Goal: Information Seeking & Learning: Check status

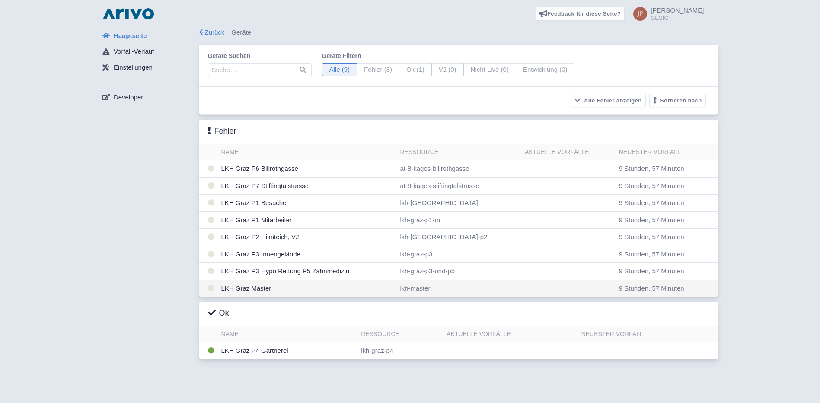
click at [248, 286] on td "LKH Graz Master" at bounding box center [307, 288] width 179 height 17
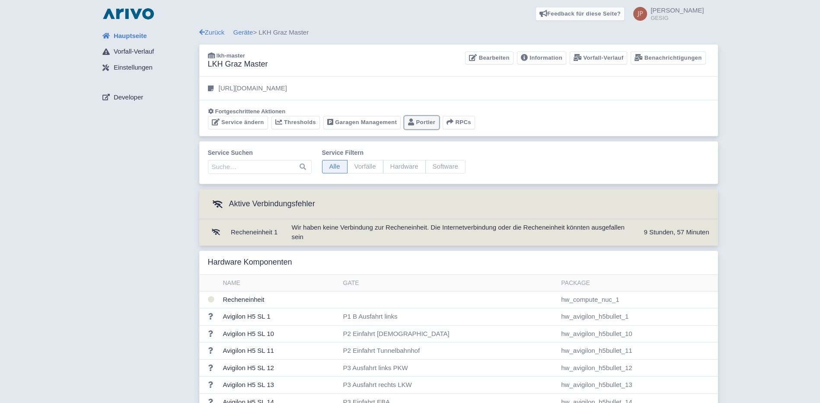
click at [417, 121] on link "Portier" at bounding box center [421, 122] width 35 height 13
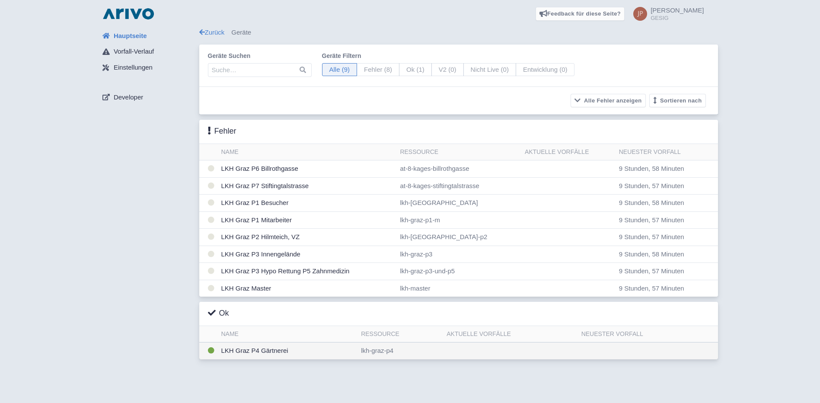
click at [258, 348] on td "LKH Graz P4 Gärtnerei" at bounding box center [288, 350] width 140 height 17
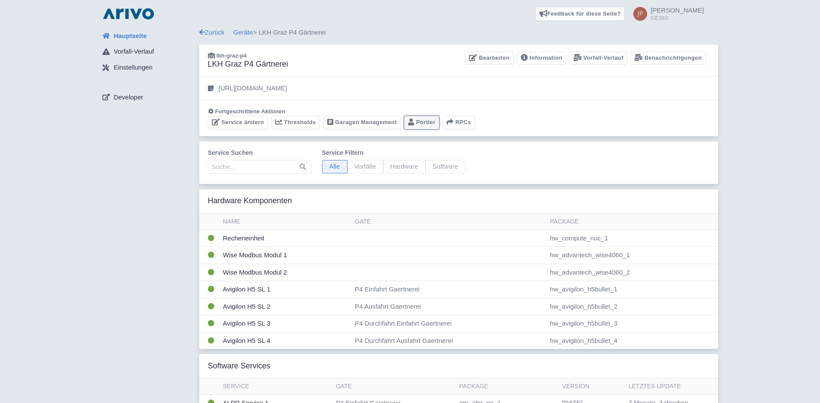
click at [419, 119] on link "Portier" at bounding box center [421, 122] width 35 height 13
click at [239, 33] on link "Geräte" at bounding box center [243, 32] width 20 height 7
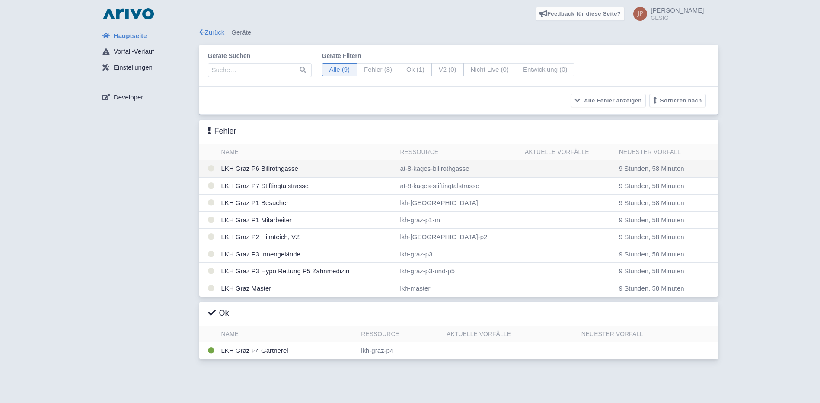
click at [247, 169] on td "LKH Graz P6 Billrothgasse" at bounding box center [307, 168] width 179 height 17
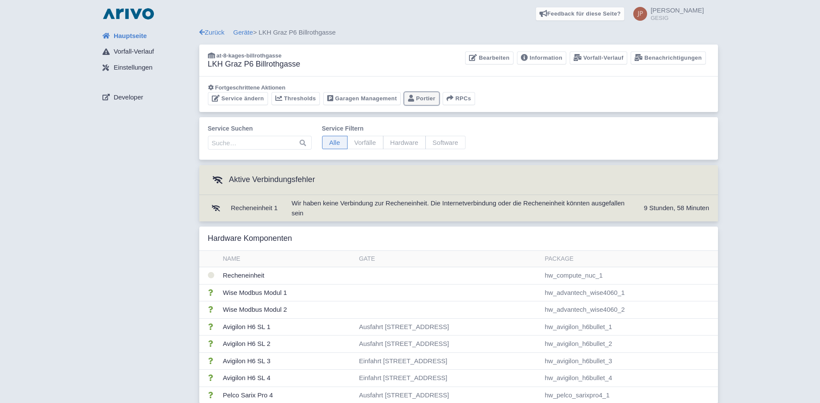
click at [419, 96] on link "Portier" at bounding box center [421, 98] width 35 height 13
click at [240, 32] on link "Geräte" at bounding box center [243, 32] width 20 height 7
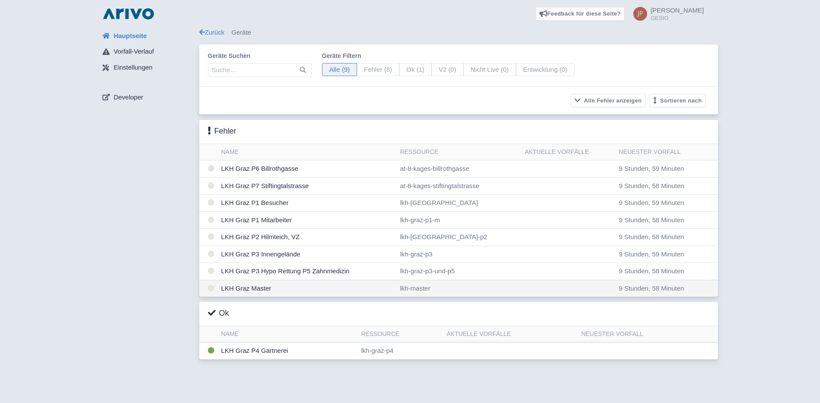
click at [245, 286] on td "LKH Graz Master" at bounding box center [307, 288] width 179 height 17
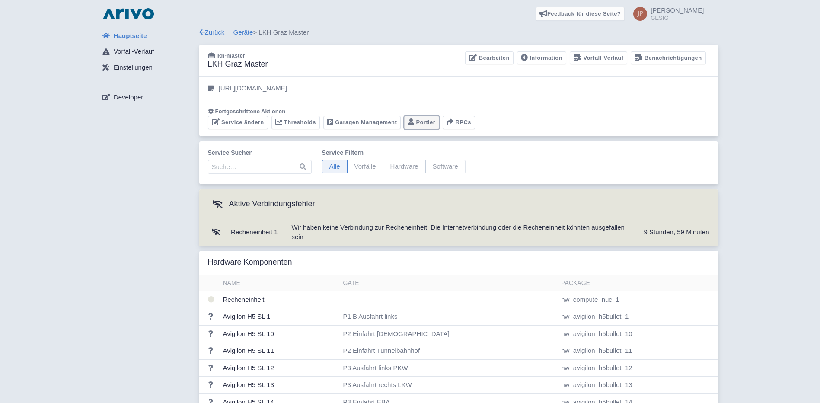
click at [423, 120] on link "Portier" at bounding box center [421, 122] width 35 height 13
click at [243, 33] on link "Geräte" at bounding box center [243, 32] width 20 height 7
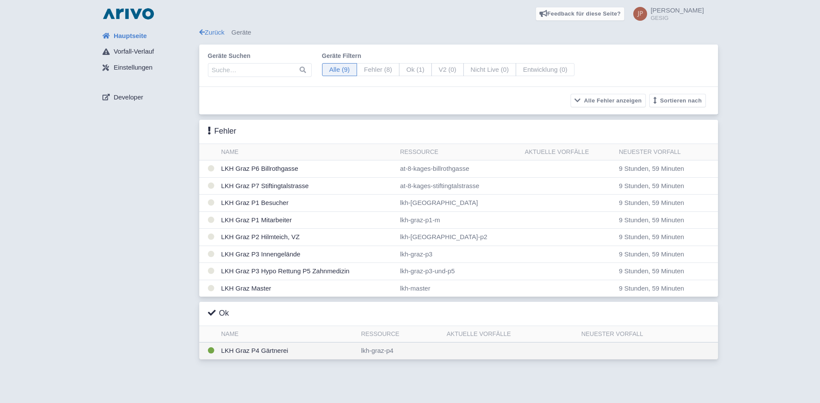
click at [274, 352] on td "LKH Graz P4 Gärtnerei" at bounding box center [288, 350] width 140 height 17
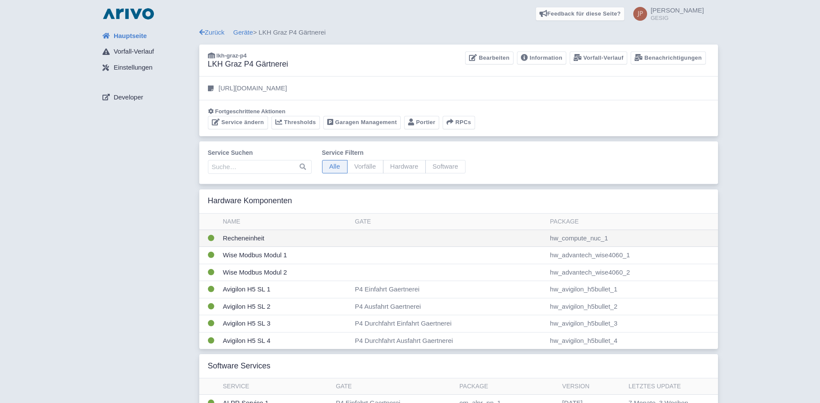
click at [257, 238] on td "Recheneinheit" at bounding box center [285, 237] width 132 height 17
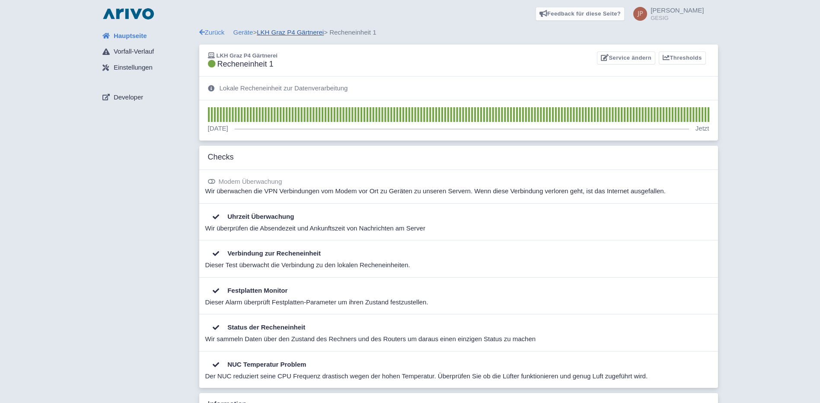
click at [292, 30] on link "LKH Graz P4 Gärtnerei" at bounding box center [290, 32] width 67 height 7
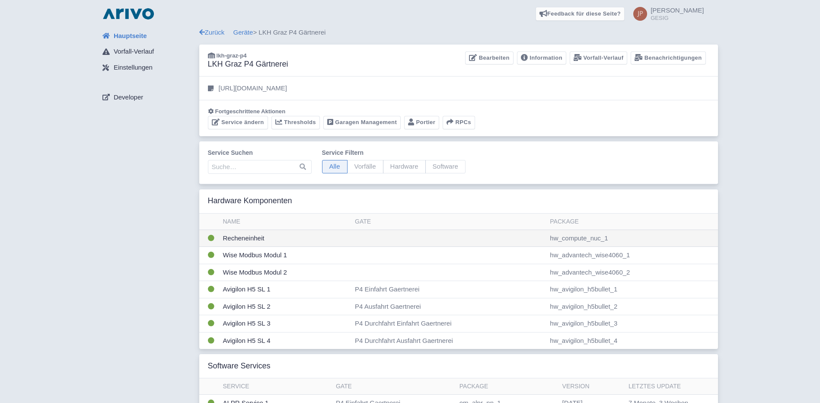
click at [238, 235] on td "Recheneinheit" at bounding box center [285, 237] width 132 height 17
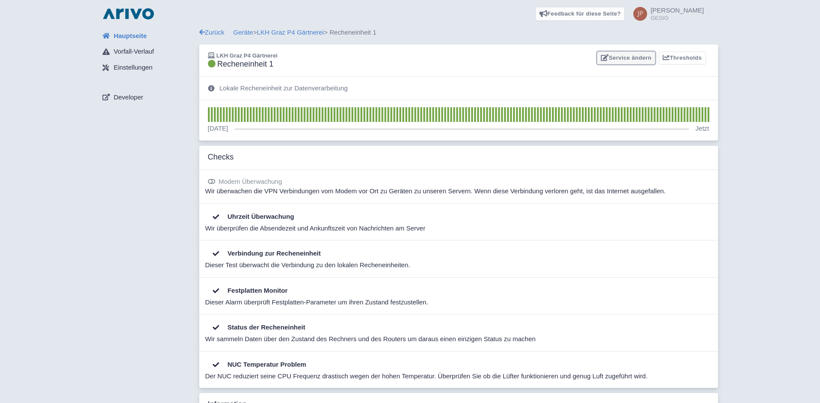
click at [624, 57] on link "Service ändern" at bounding box center [626, 57] width 58 height 13
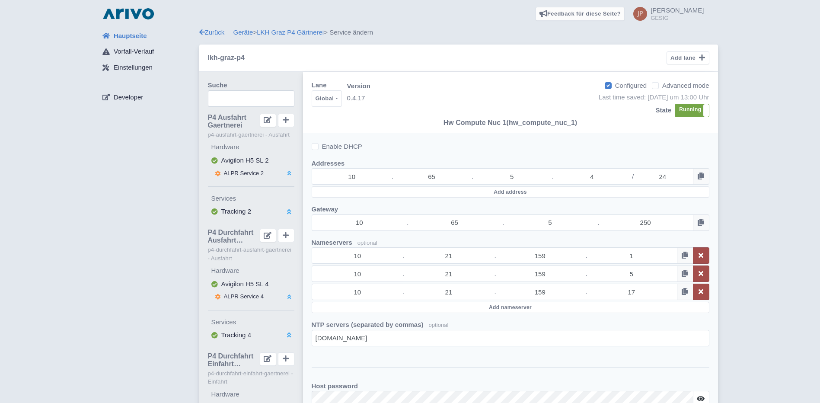
click at [662, 87] on label "Advanced mode" at bounding box center [685, 86] width 47 height 10
click at [662, 86] on input "Advanced mode" at bounding box center [665, 83] width 6 height 6
checkbox input "true"
select select
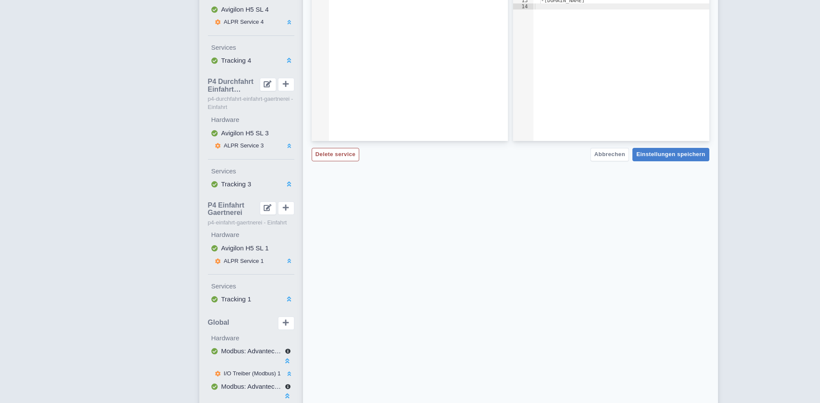
scroll to position [259, 0]
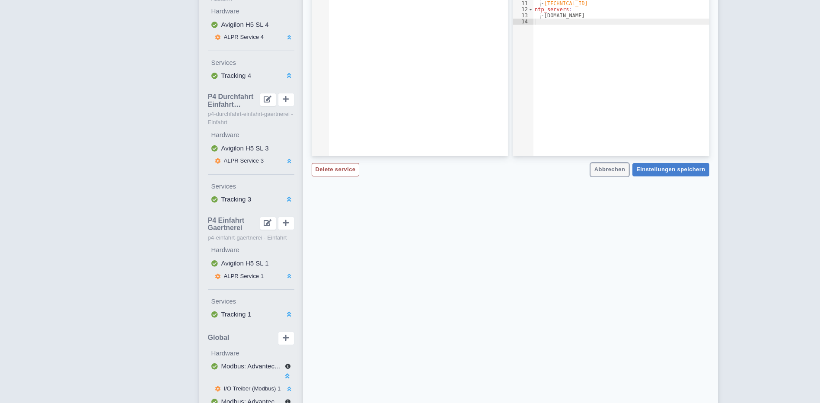
click at [620, 167] on span "Abbrechen" at bounding box center [609, 169] width 31 height 6
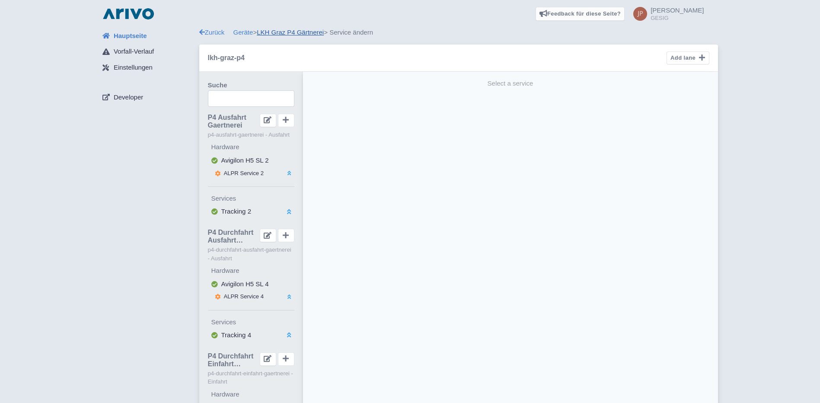
click at [275, 32] on link "LKH Graz P4 Gärtnerei" at bounding box center [290, 32] width 67 height 7
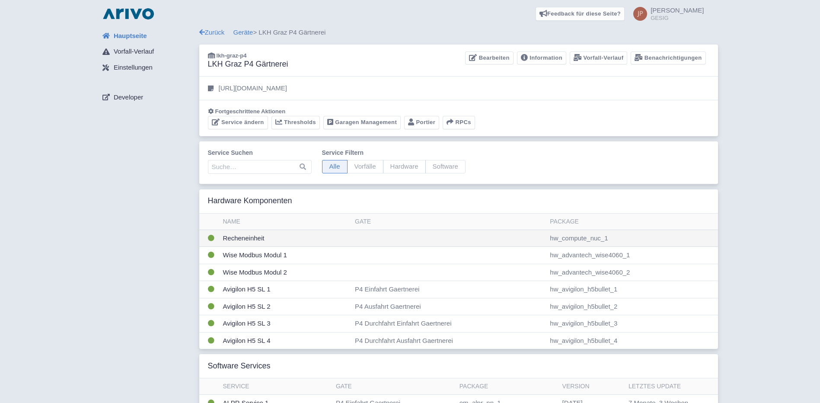
click at [261, 237] on td "Recheneinheit" at bounding box center [285, 237] width 132 height 17
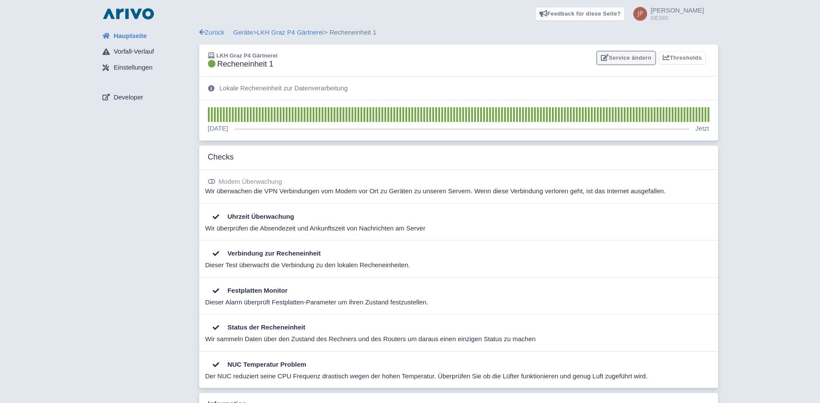
click at [634, 59] on link "Service ändern" at bounding box center [626, 57] width 58 height 13
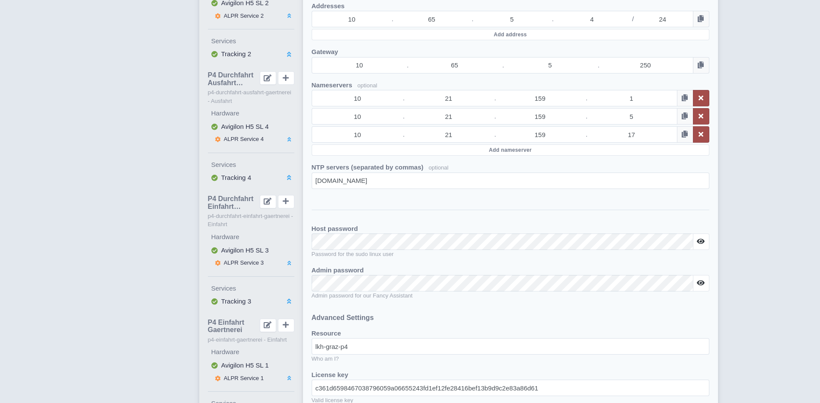
scroll to position [173, 0]
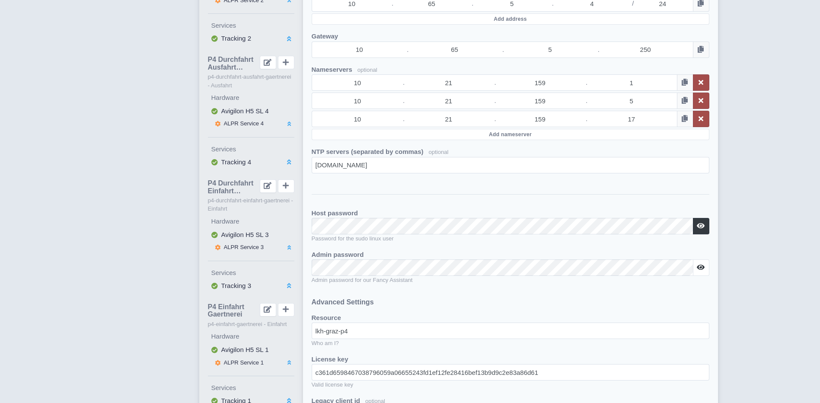
click at [701, 226] on icon at bounding box center [700, 225] width 8 height 7
click at [703, 269] on icon at bounding box center [700, 267] width 8 height 7
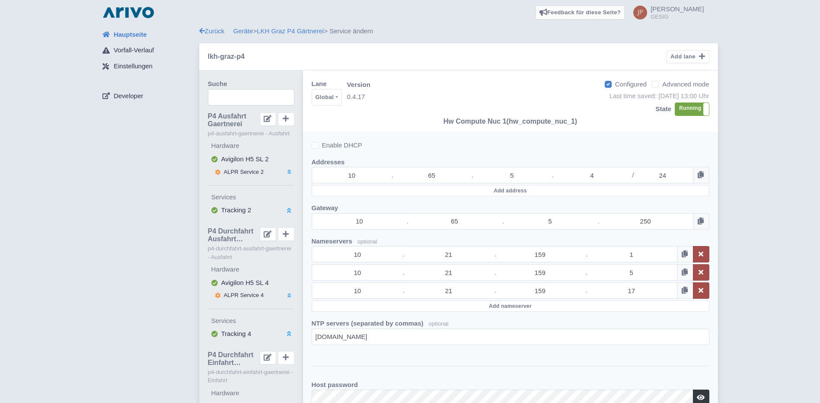
scroll to position [0, 0]
click at [286, 32] on link "LKH Graz P4 Gärtnerei" at bounding box center [290, 32] width 67 height 7
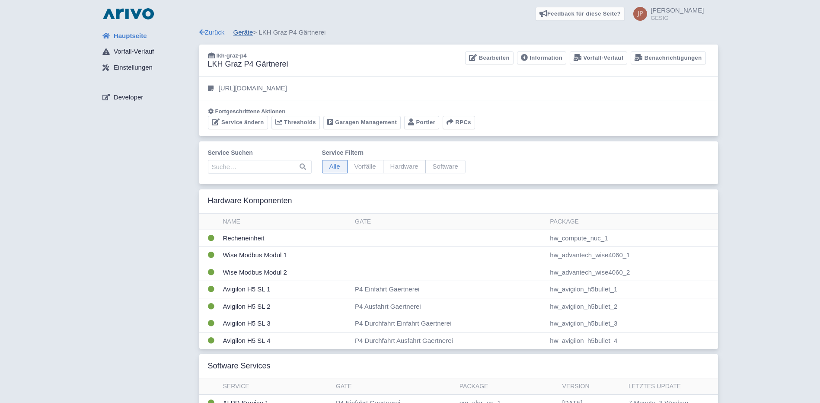
click at [248, 31] on link "Geräte" at bounding box center [243, 32] width 20 height 7
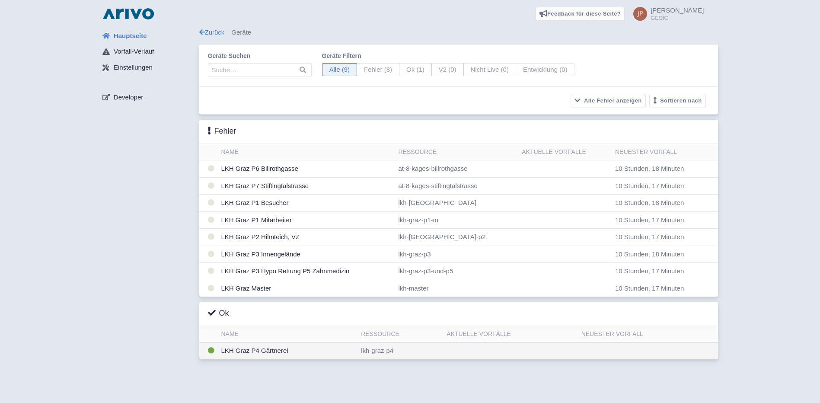
click at [246, 352] on td "LKH Graz P4 Gärtnerei" at bounding box center [288, 350] width 140 height 17
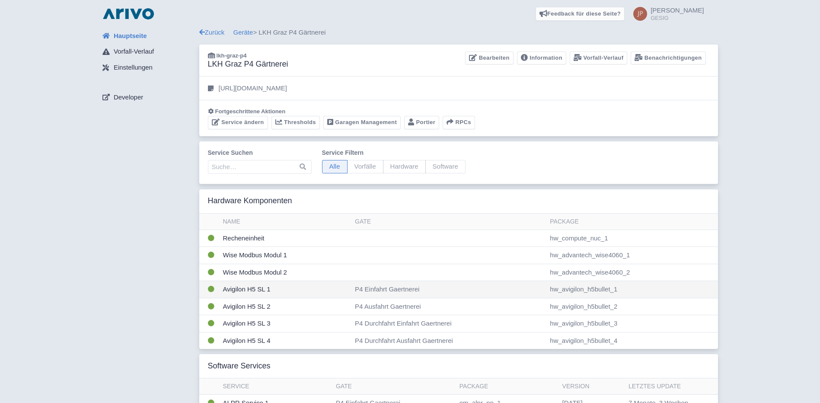
click at [240, 289] on td "Avigilon H5 SL 1" at bounding box center [285, 289] width 132 height 17
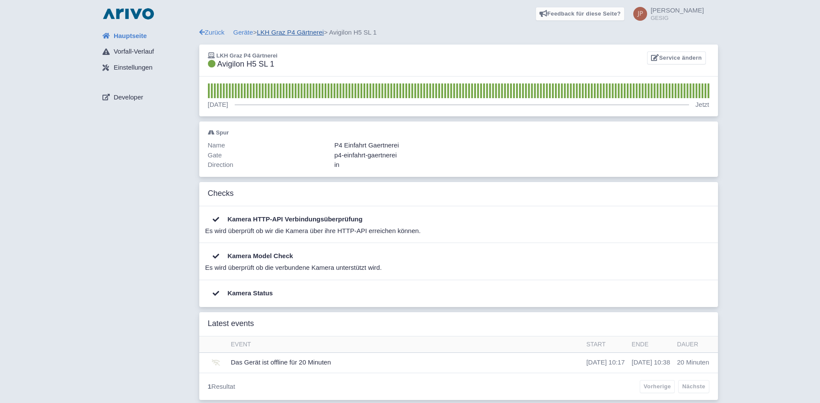
click at [283, 29] on link "LKH Graz P4 Gärtnerei" at bounding box center [290, 32] width 67 height 7
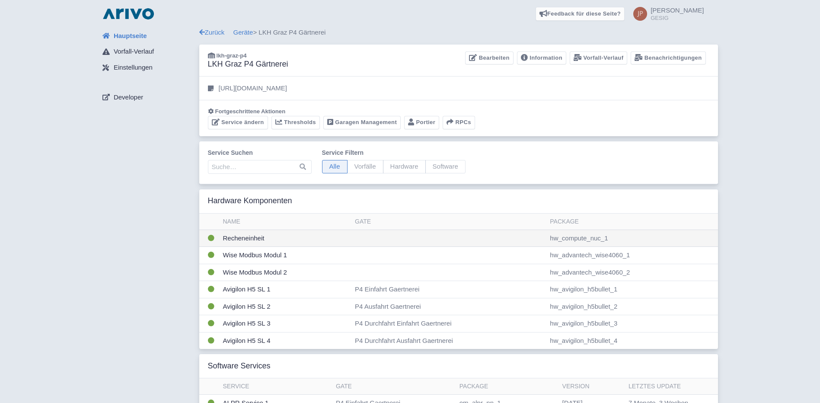
click at [243, 238] on td "Recheneinheit" at bounding box center [285, 237] width 132 height 17
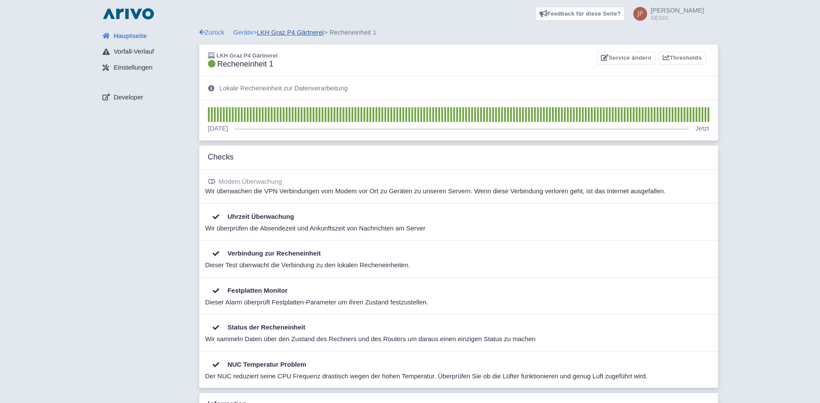
click at [286, 32] on link "LKH Graz P4 Gärtnerei" at bounding box center [290, 32] width 67 height 7
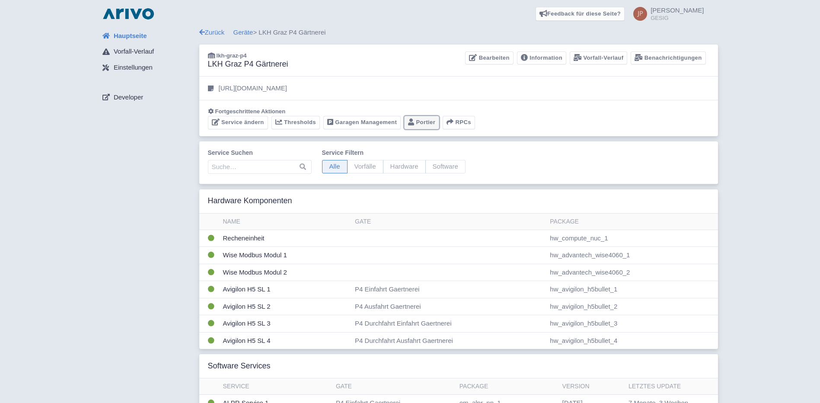
click at [427, 121] on link "Portier" at bounding box center [421, 122] width 35 height 13
click at [242, 32] on link "Geräte" at bounding box center [243, 32] width 20 height 7
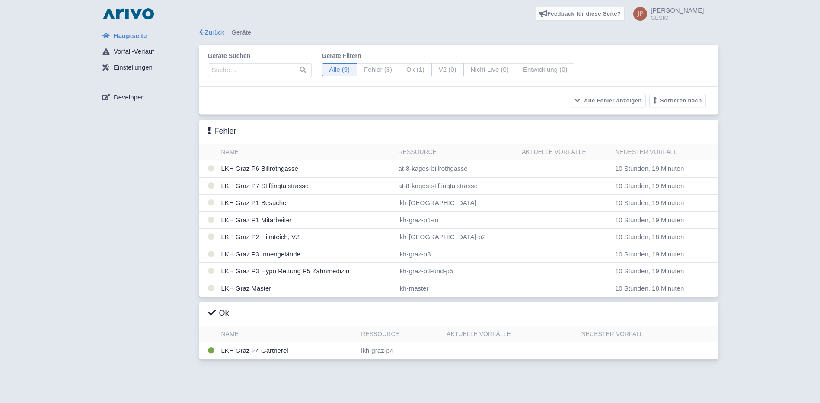
click at [367, 71] on span "Fehler (8)" at bounding box center [377, 69] width 43 height 13
click at [362, 69] on input "Fehler (8)" at bounding box center [359, 66] width 6 height 6
radio input "true"
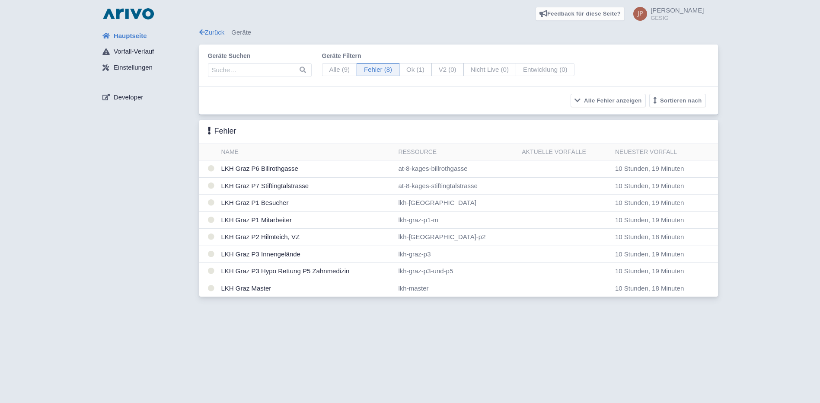
click at [333, 70] on span "Alle (9)" at bounding box center [339, 69] width 35 height 13
click at [327, 69] on input "Alle (9)" at bounding box center [325, 66] width 6 height 6
radio input "true"
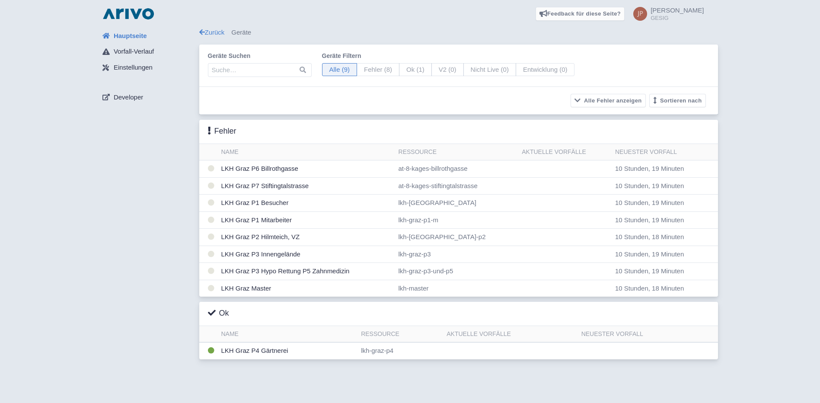
click at [400, 69] on span "Ok (1)" at bounding box center [415, 69] width 33 height 13
click at [400, 69] on input "Ok (1)" at bounding box center [402, 66] width 6 height 6
radio input "true"
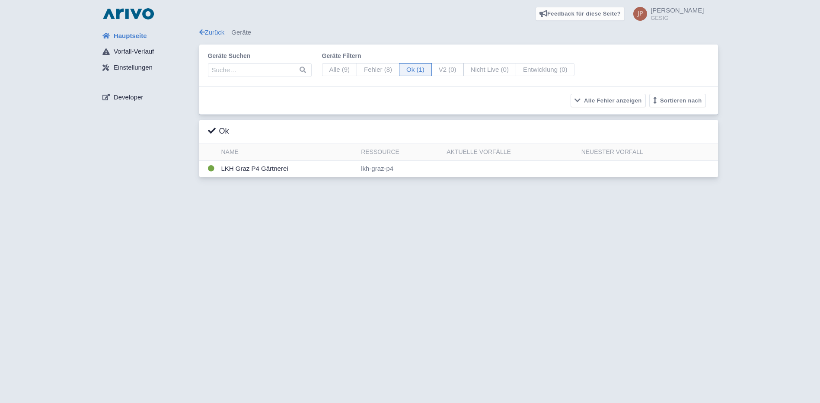
click at [431, 67] on span "V2 (0)" at bounding box center [447, 69] width 32 height 13
click at [431, 67] on input "V2 (0)" at bounding box center [434, 66] width 6 height 6
radio input "true"
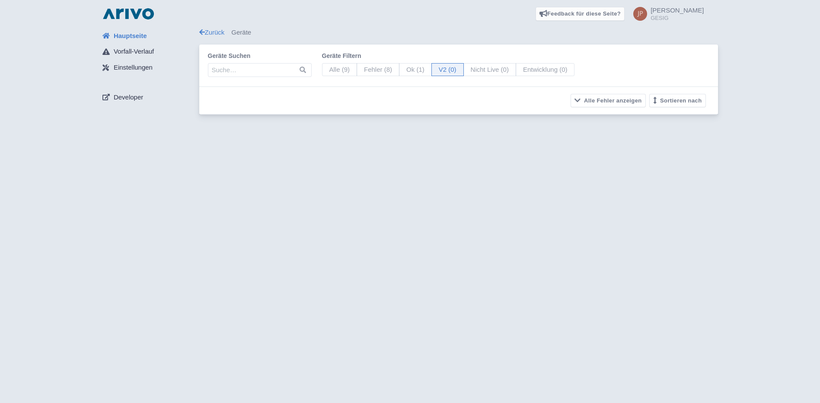
click at [477, 67] on span "Nicht Live (0)" at bounding box center [489, 69] width 53 height 13
click at [469, 67] on input "Nicht Live (0)" at bounding box center [466, 66] width 6 height 6
radio input "true"
click at [529, 68] on span "Entwicklung (0)" at bounding box center [544, 69] width 59 height 13
click at [521, 68] on input "Entwicklung (0)" at bounding box center [518, 66] width 6 height 6
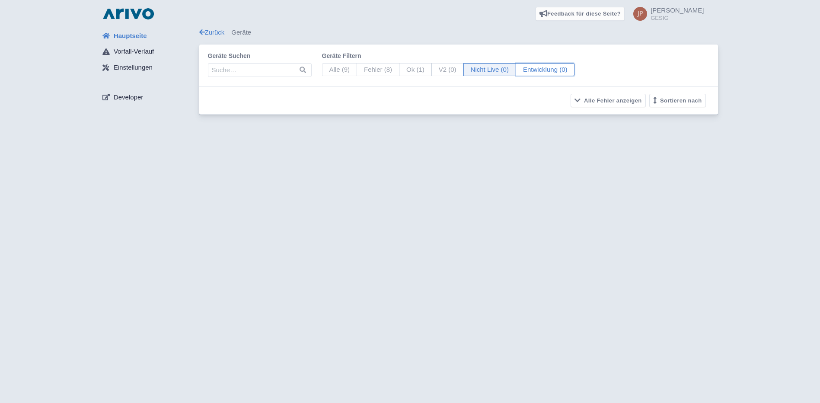
radio input "true"
click at [330, 67] on span "Alle (9)" at bounding box center [339, 69] width 35 height 13
click at [327, 67] on input "Alle (9)" at bounding box center [325, 66] width 6 height 6
radio input "true"
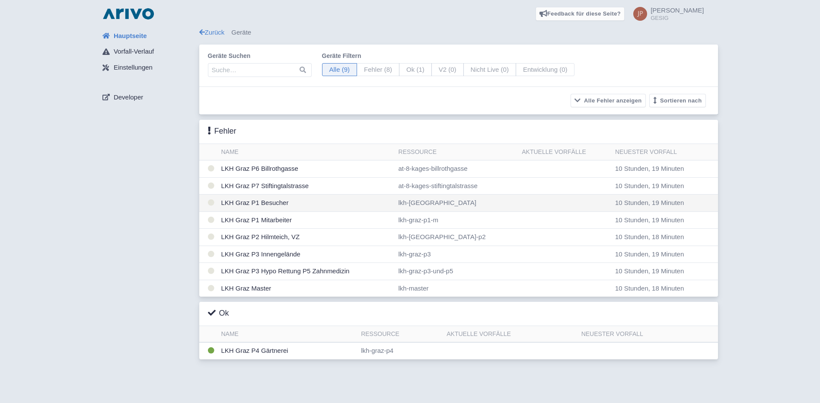
click at [258, 206] on td "LKH Graz P1 Besucher" at bounding box center [306, 202] width 177 height 17
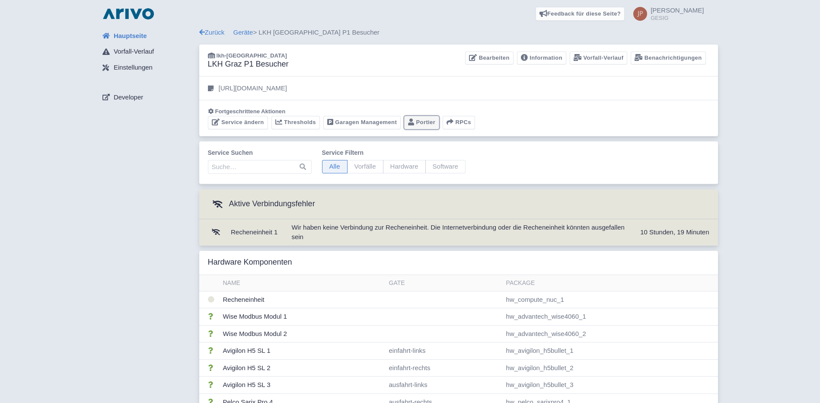
click at [429, 122] on link "Portier" at bounding box center [421, 122] width 35 height 13
click at [241, 31] on link "Geräte" at bounding box center [243, 32] width 20 height 7
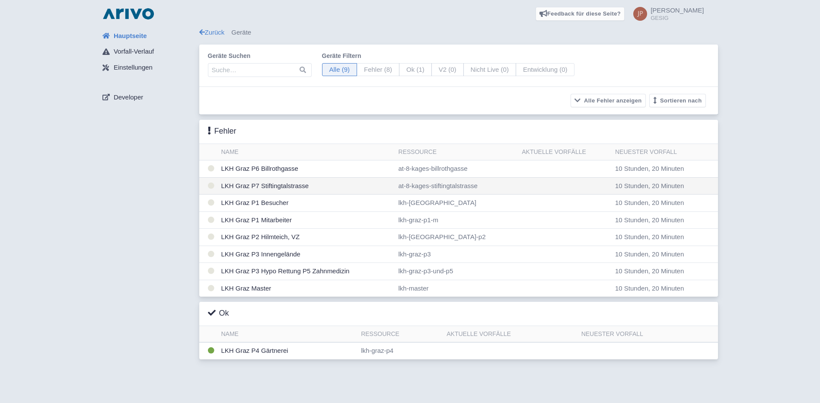
click at [262, 187] on td "LKH Graz P7 Stiftingtalstrasse" at bounding box center [306, 185] width 177 height 17
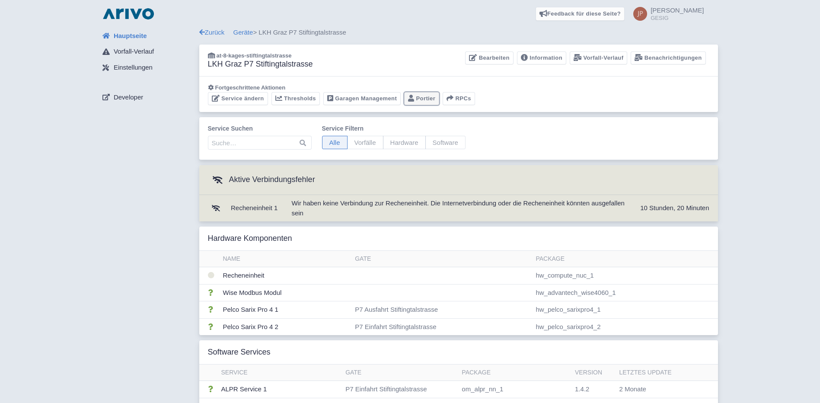
click at [421, 99] on link "Portier" at bounding box center [421, 98] width 35 height 13
click at [249, 308] on td "Pelco Sarix Pro 4 1" at bounding box center [285, 309] width 132 height 17
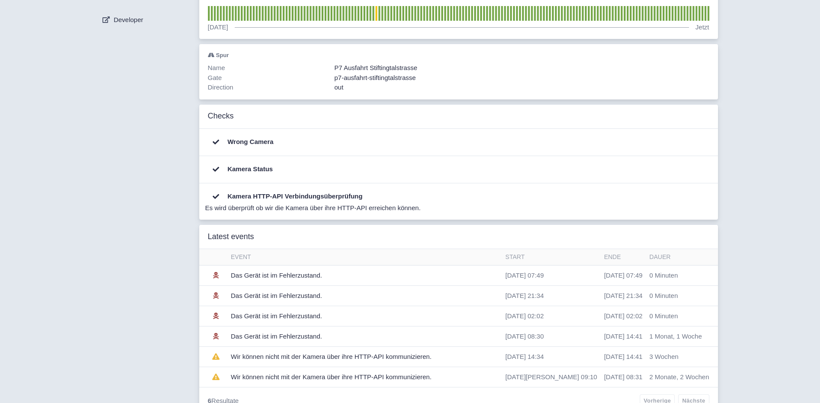
scroll to position [94, 0]
